Goal: Find specific page/section: Find specific page/section

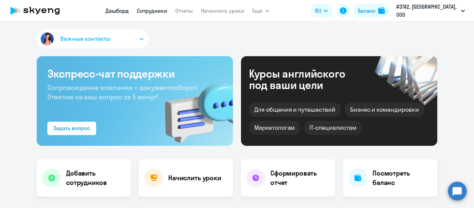
click at [152, 11] on link "Сотрудники" at bounding box center [152, 10] width 30 height 7
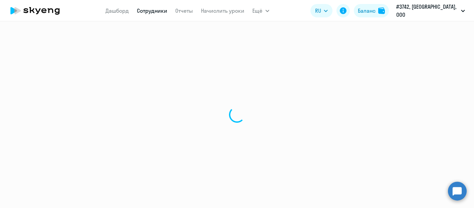
select select "30"
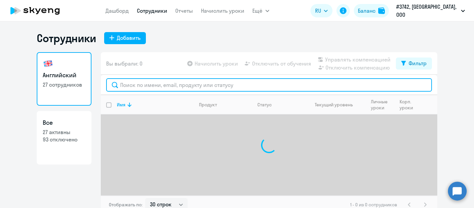
click at [163, 81] on input "text" at bounding box center [269, 84] width 326 height 13
type input "в"
type input "бахта"
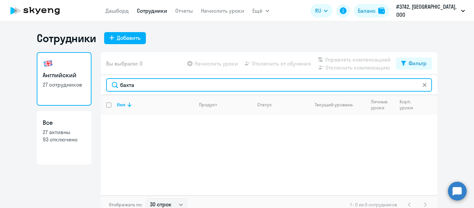
drag, startPoint x: 126, startPoint y: 79, endPoint x: 112, endPoint y: 77, distance: 14.9
click at [112, 77] on div "бахта" at bounding box center [269, 85] width 337 height 20
